Goal: Information Seeking & Learning: Learn about a topic

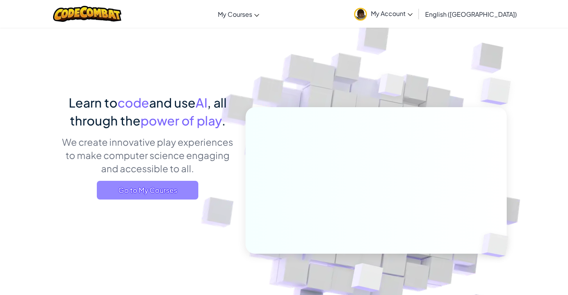
click at [157, 193] on span "Go to My Courses" at bounding box center [147, 190] width 101 height 19
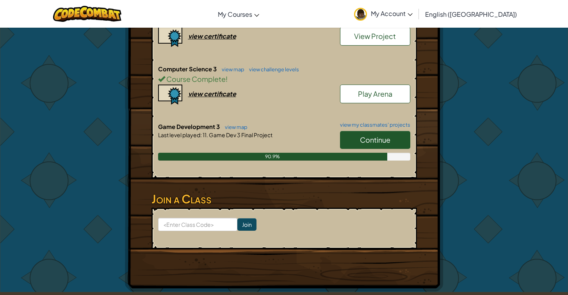
scroll to position [481, 0]
click at [368, 137] on span "Continue" at bounding box center [375, 139] width 30 height 9
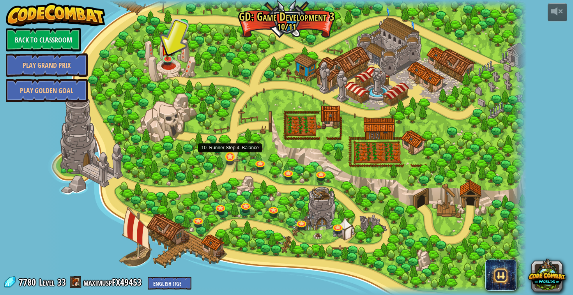
click at [231, 158] on link at bounding box center [231, 157] width 16 height 16
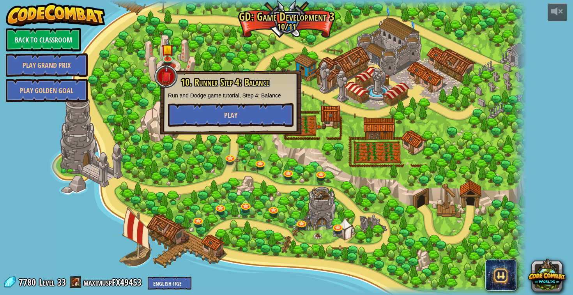
click at [236, 119] on span "Play" at bounding box center [230, 115] width 13 height 10
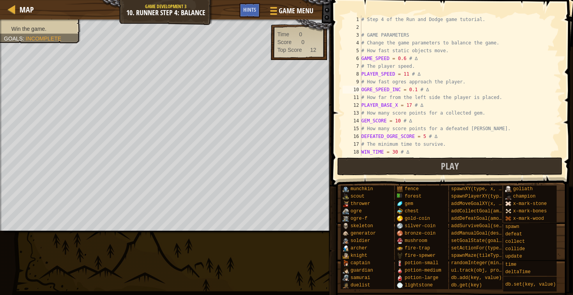
click at [483, 90] on div "# Step 4 of the Run and Dodge game tutorial. # GAME PARAMETERS # Change the gam…" at bounding box center [458, 94] width 196 height 156
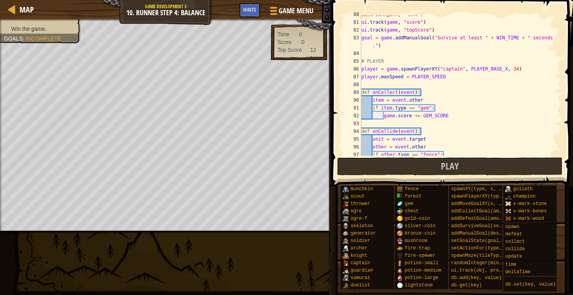
scroll to position [622, 0]
click at [483, 90] on div "ui . track ( game , "time" ) ui . track ( game , "score" ) ui . track ( game , …" at bounding box center [458, 88] width 196 height 156
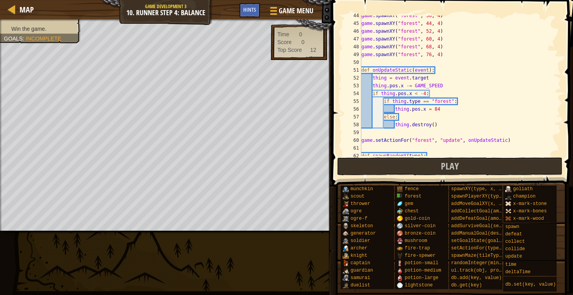
scroll to position [0, 0]
click at [444, 110] on div "game . spawnXY ( "forest" , 36 , 4 ) game . spawnXY ( "forest" , 44 , 4 ) game …" at bounding box center [458, 90] width 196 height 156
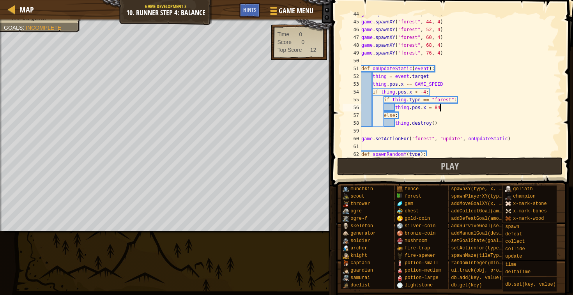
scroll to position [0, 0]
click at [447, 125] on div "game . spawnXY ( "forest" , 36 , 4 ) game . spawnXY ( "forest" , 44 , 4 ) game …" at bounding box center [458, 88] width 196 height 156
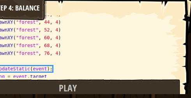
scroll to position [341, 0]
type textarea "# thing.destroy()"
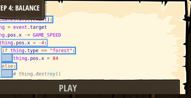
scroll to position [3, 0]
type textarea "#"
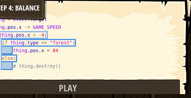
type textarea "#"
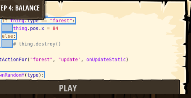
scroll to position [421, 0]
type textarea "#"
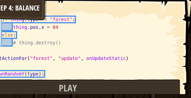
type textarea "#"
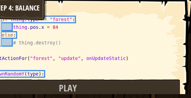
type textarea "#"
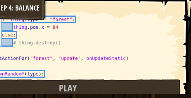
type textarea "#"
type textarea "# ///"
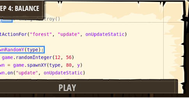
scroll to position [435, 0]
